Goal: Task Accomplishment & Management: Manage account settings

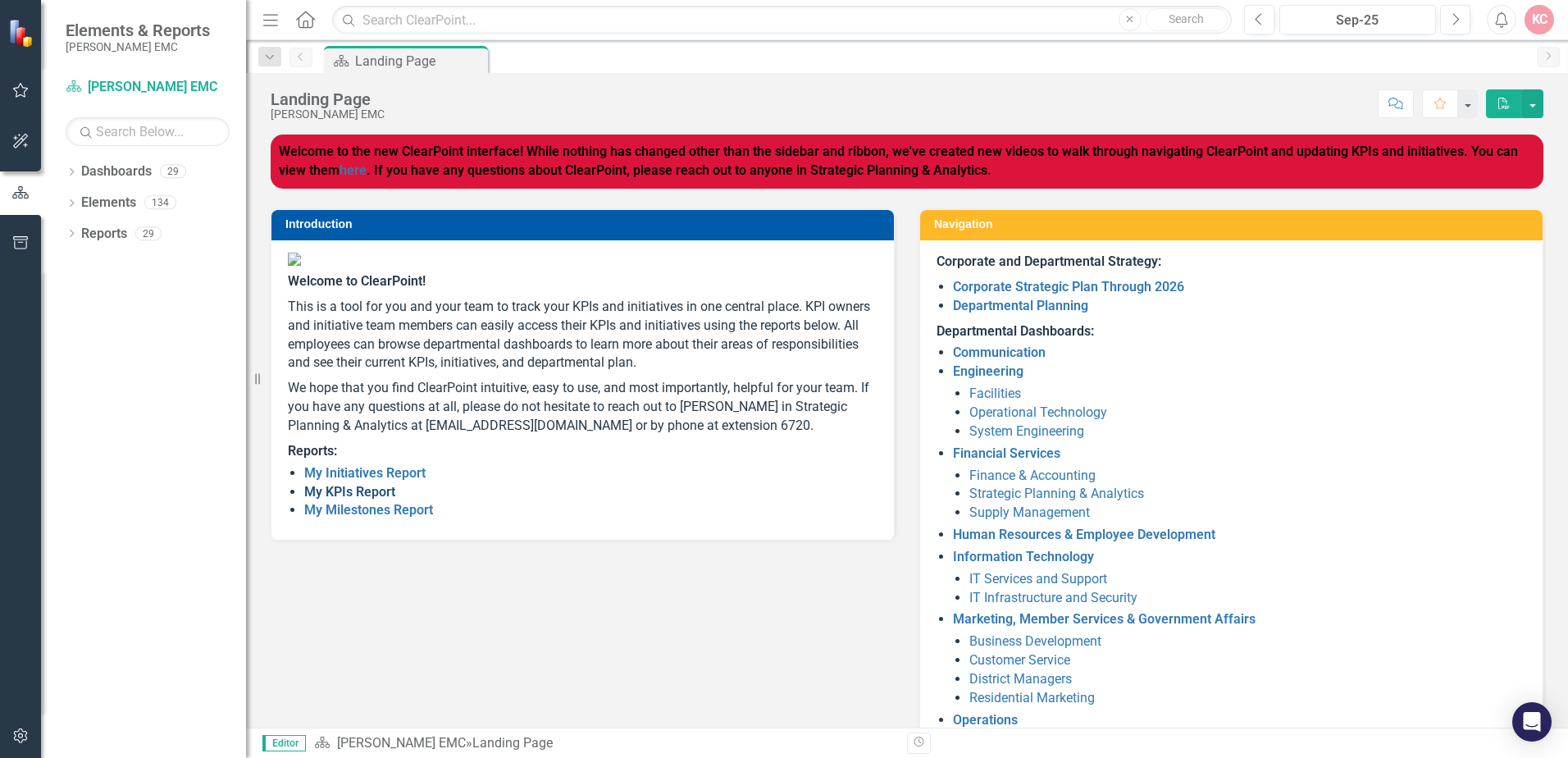
click at [362, 500] on link "My KPIs Report" at bounding box center [350, 491] width 91 height 16
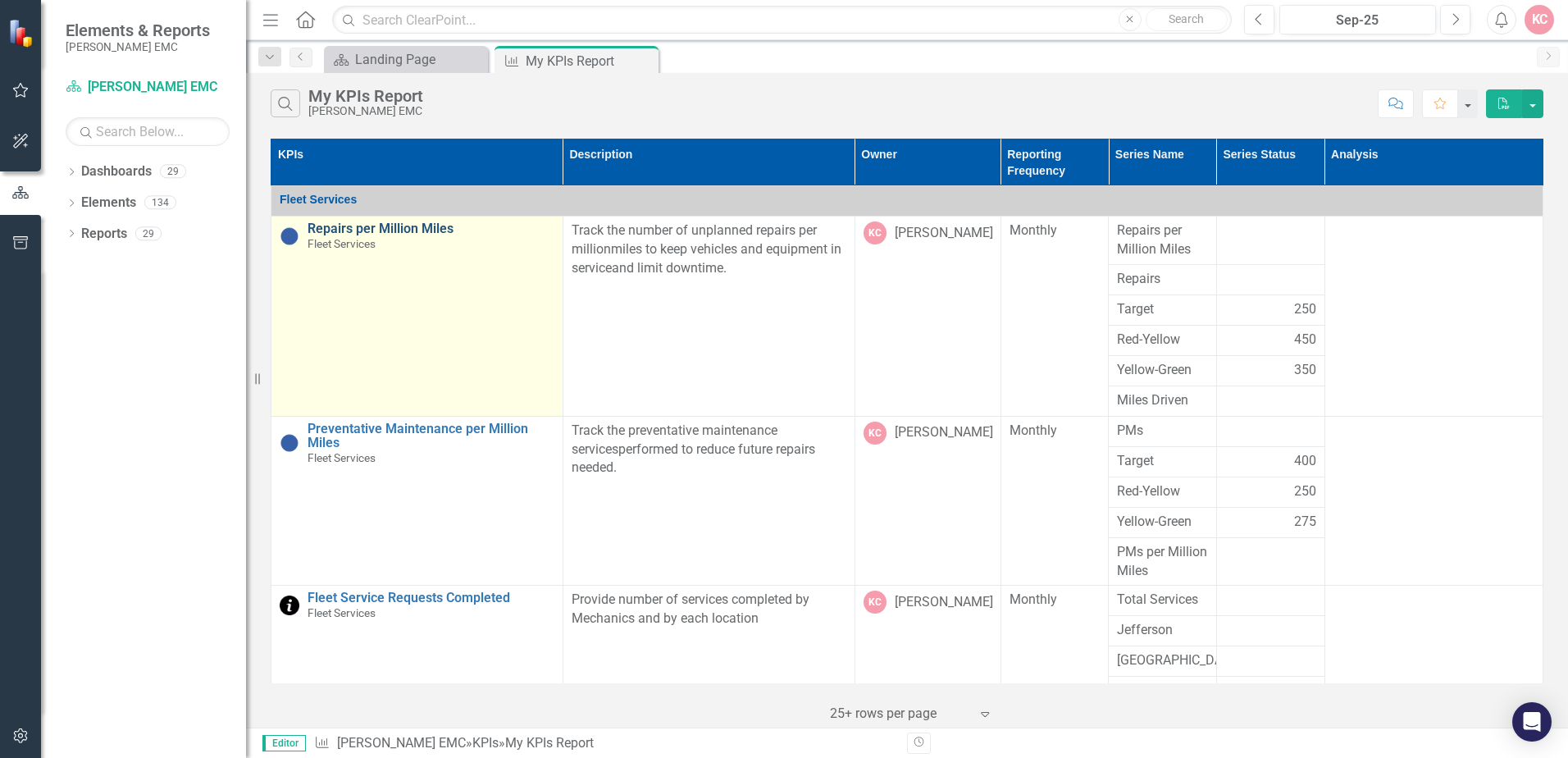
click at [421, 229] on link "Repairs per Million Miles" at bounding box center [431, 229] width 247 height 15
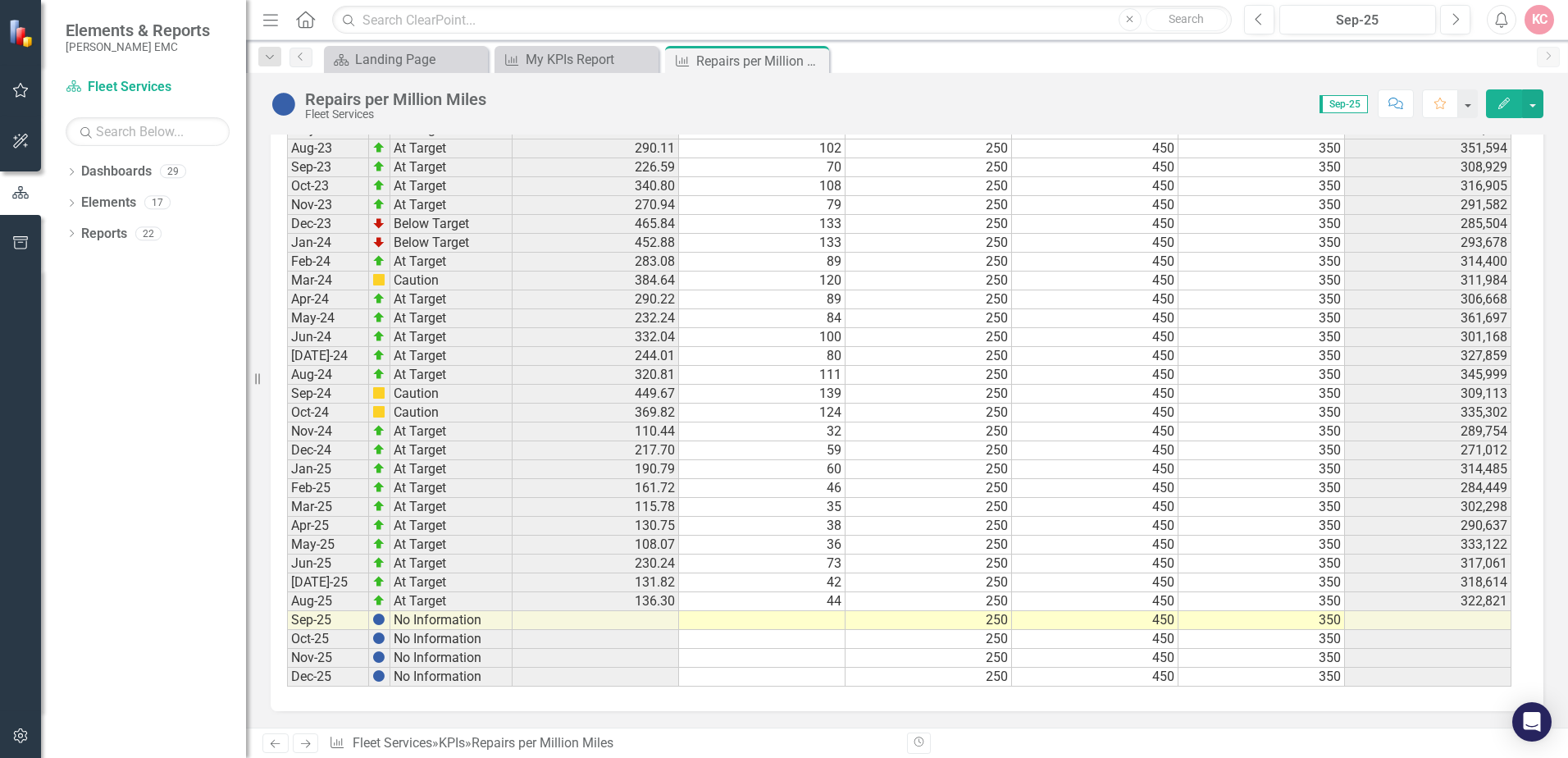
scroll to position [1458, 0]
click at [801, 622] on td at bounding box center [761, 620] width 167 height 19
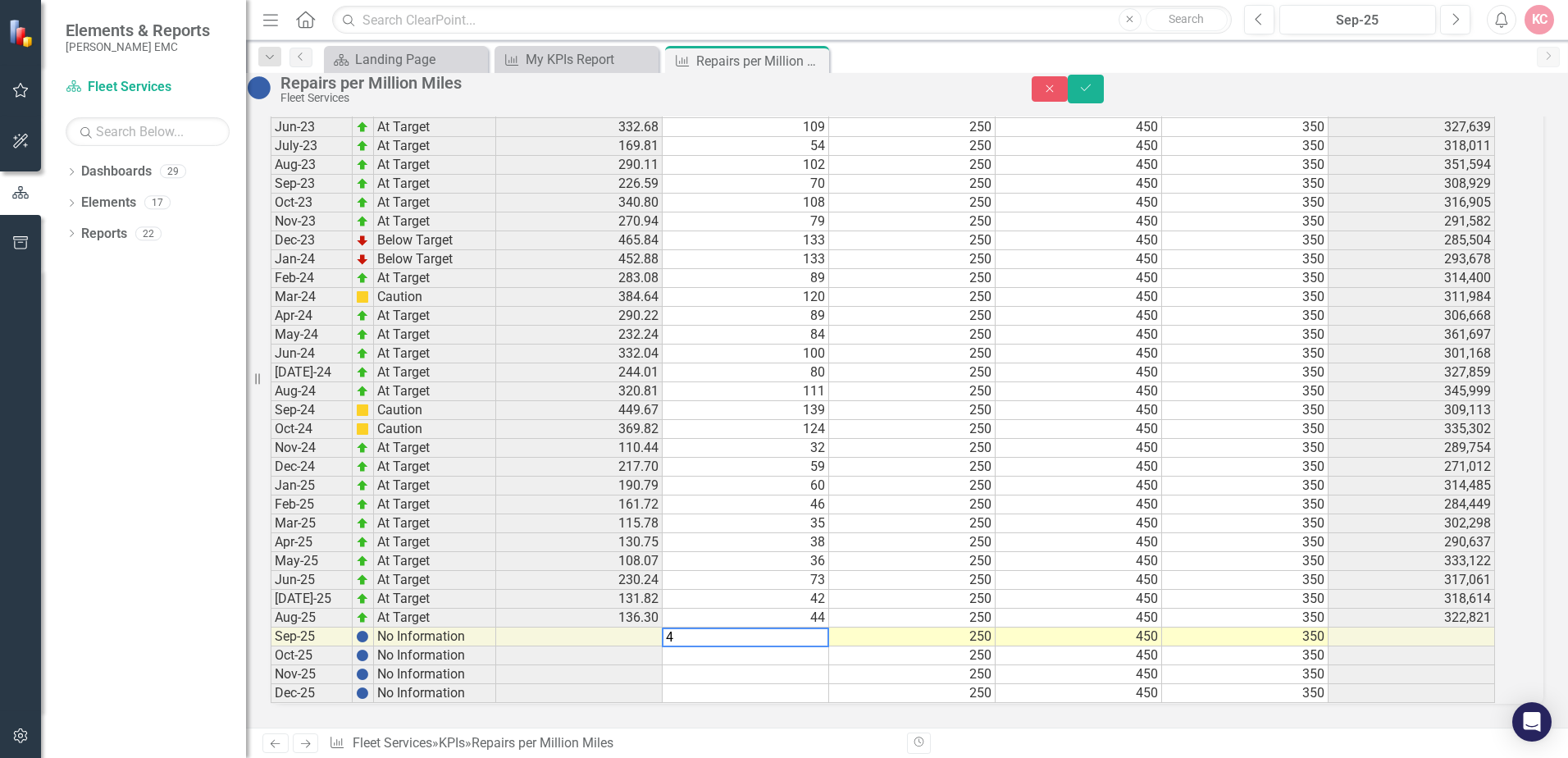
type textarea "44"
click at [1093, 91] on icon "Save" at bounding box center [1086, 88] width 15 height 11
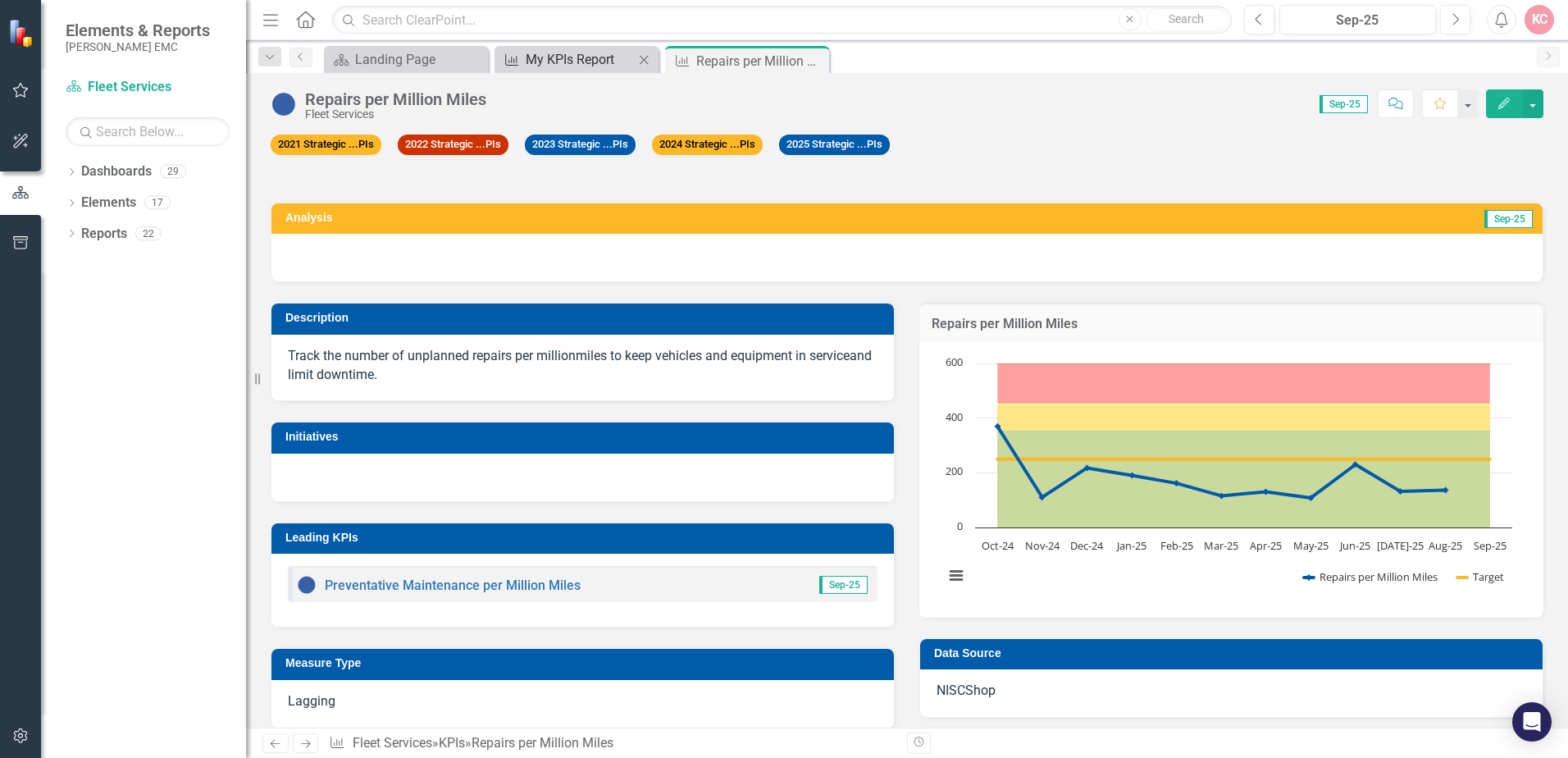
click at [596, 63] on div "My KPIs Report" at bounding box center [580, 59] width 108 height 21
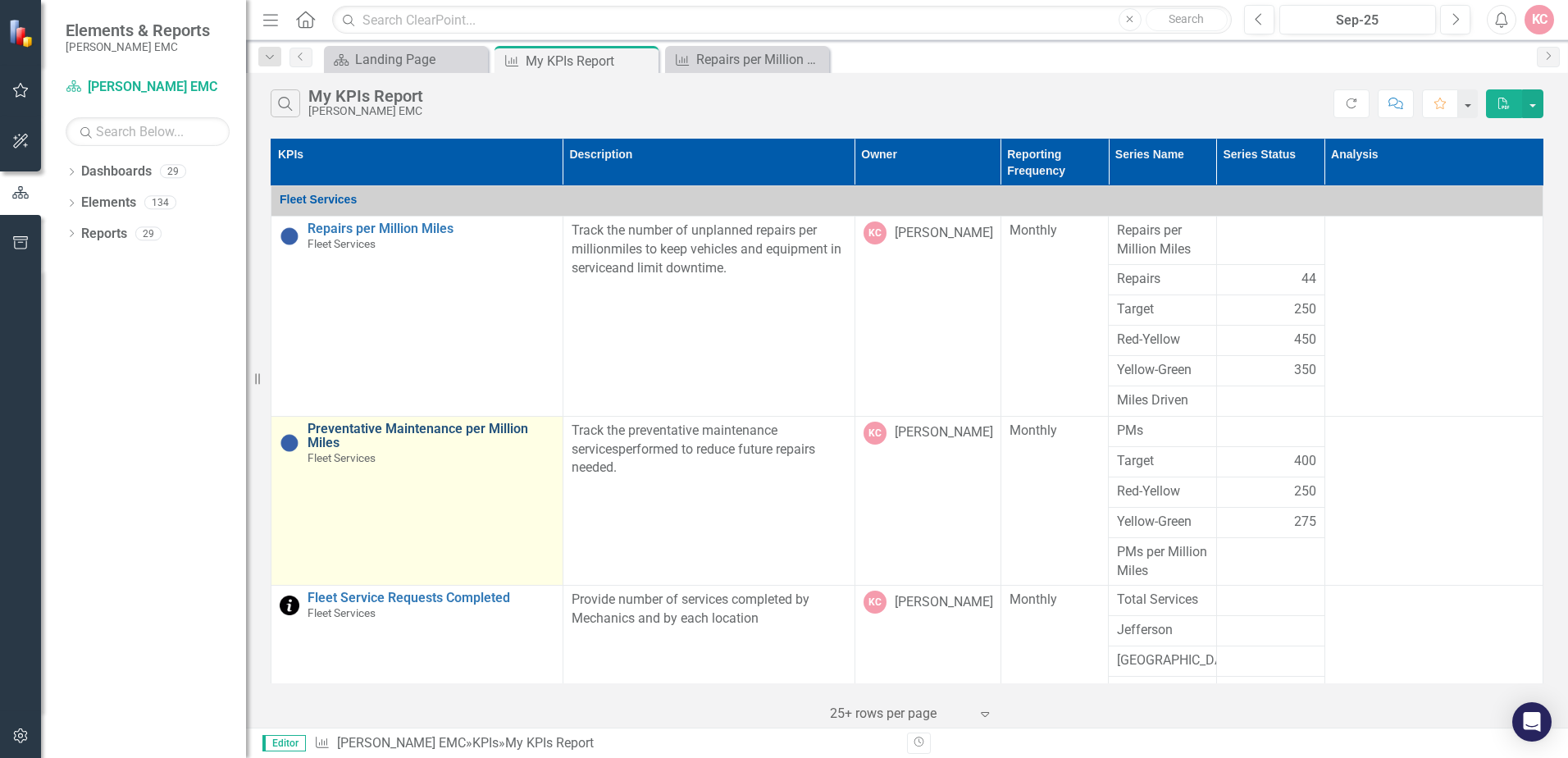
click at [497, 422] on link "Preventative Maintenance per Million Miles" at bounding box center [431, 436] width 247 height 28
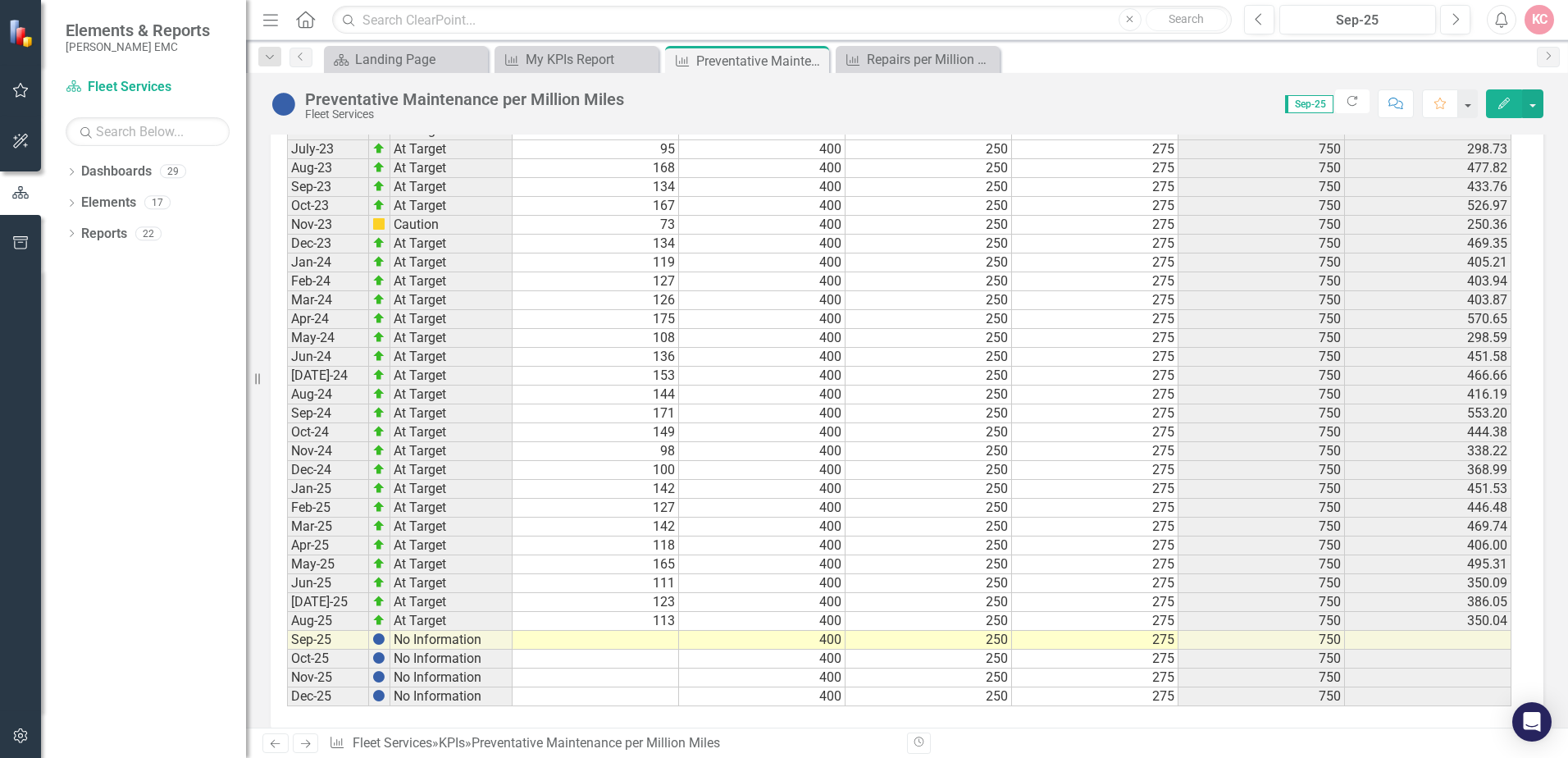
scroll to position [1340, 0]
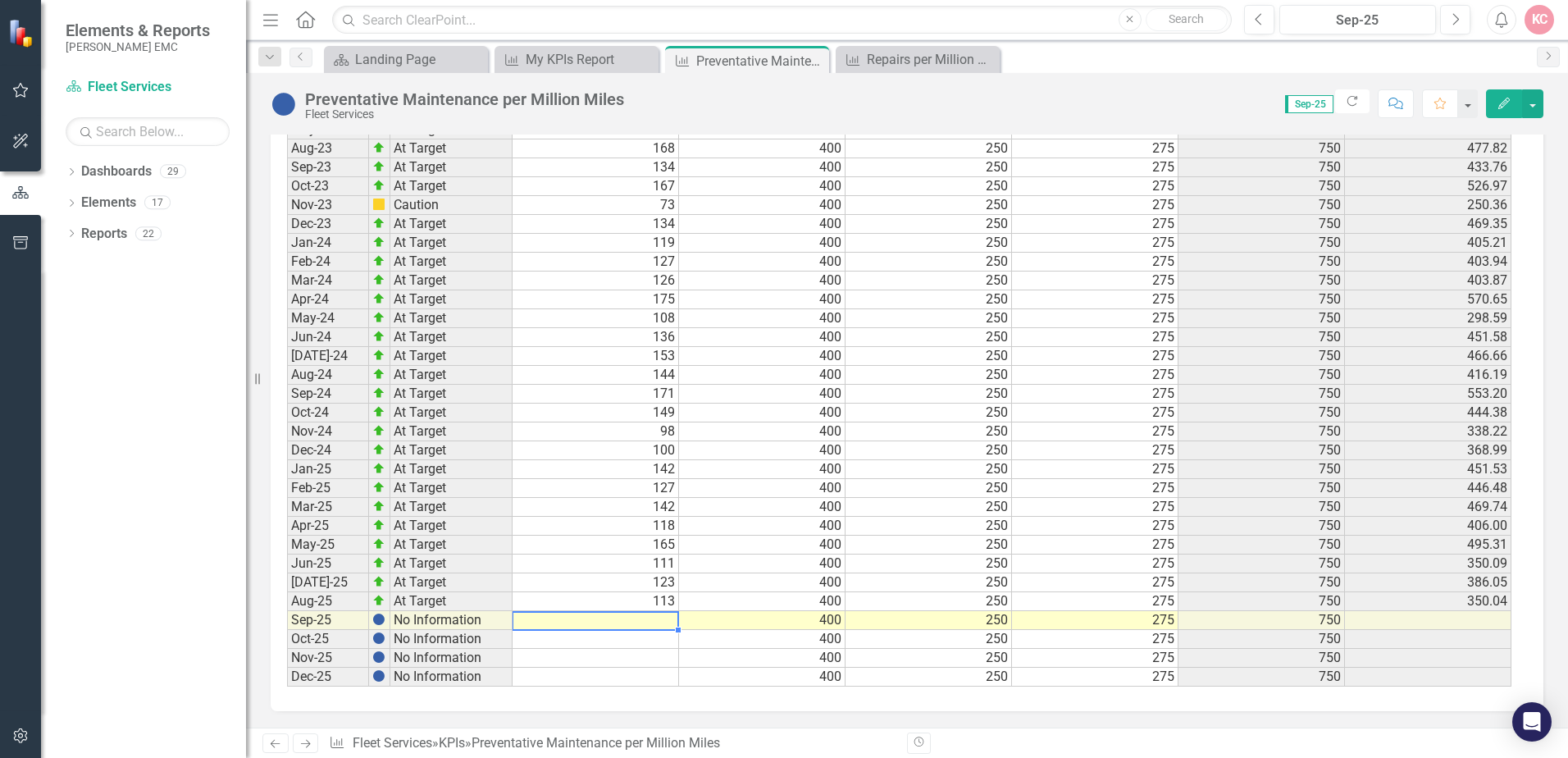
click at [660, 620] on td at bounding box center [596, 620] width 167 height 19
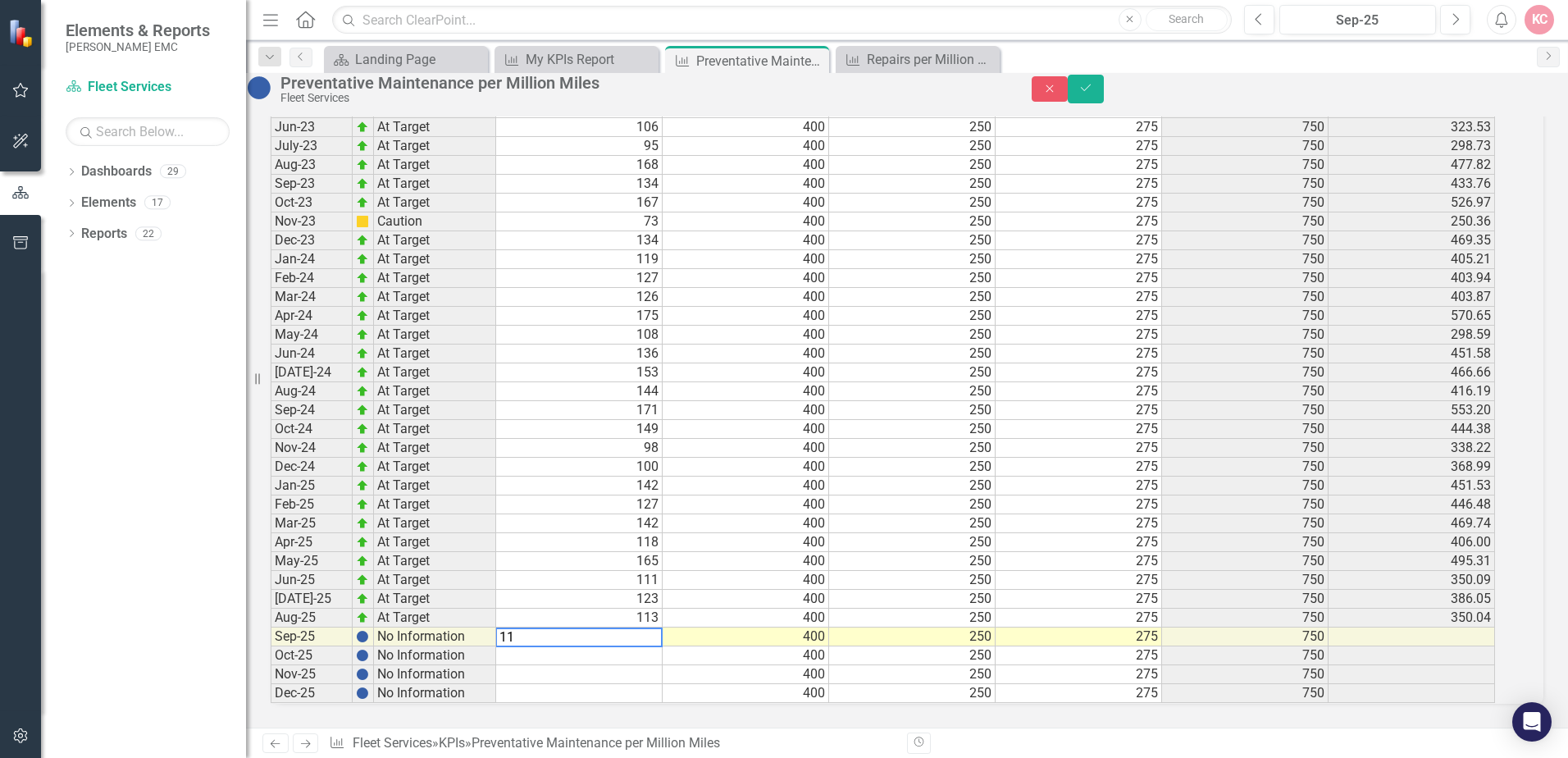
type textarea "114"
click at [1093, 93] on icon "Save" at bounding box center [1086, 88] width 15 height 11
